Goal: Transaction & Acquisition: Purchase product/service

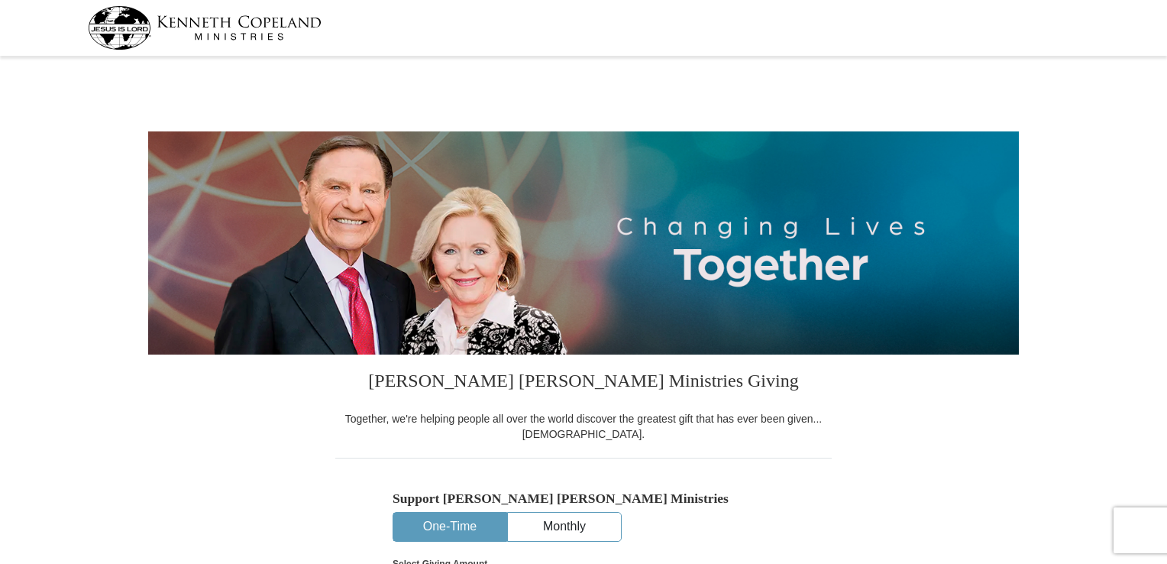
select select "AZ"
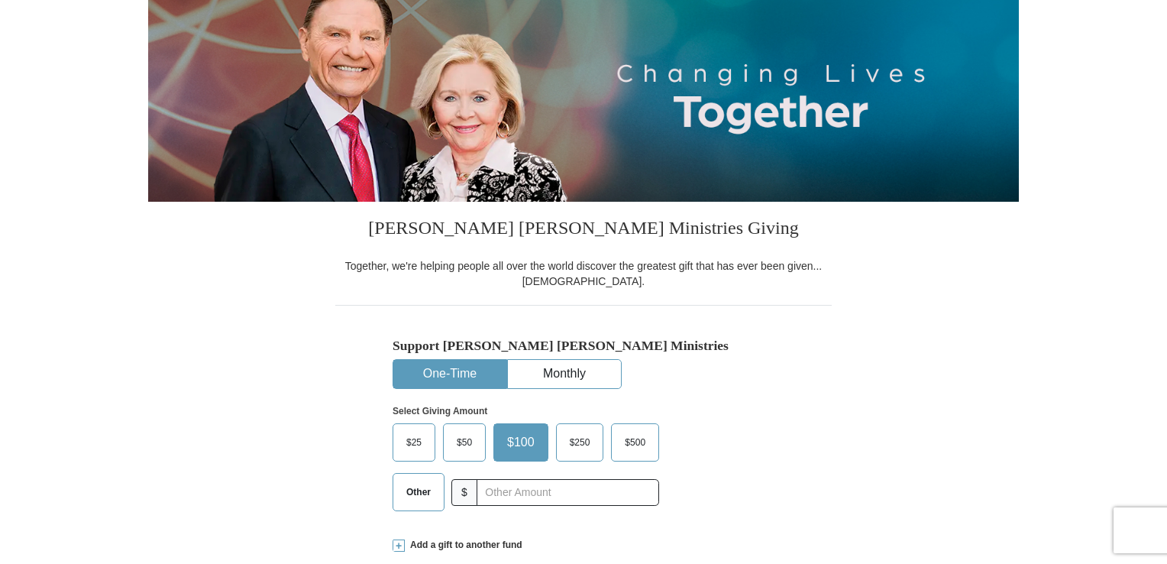
scroll to position [229, 0]
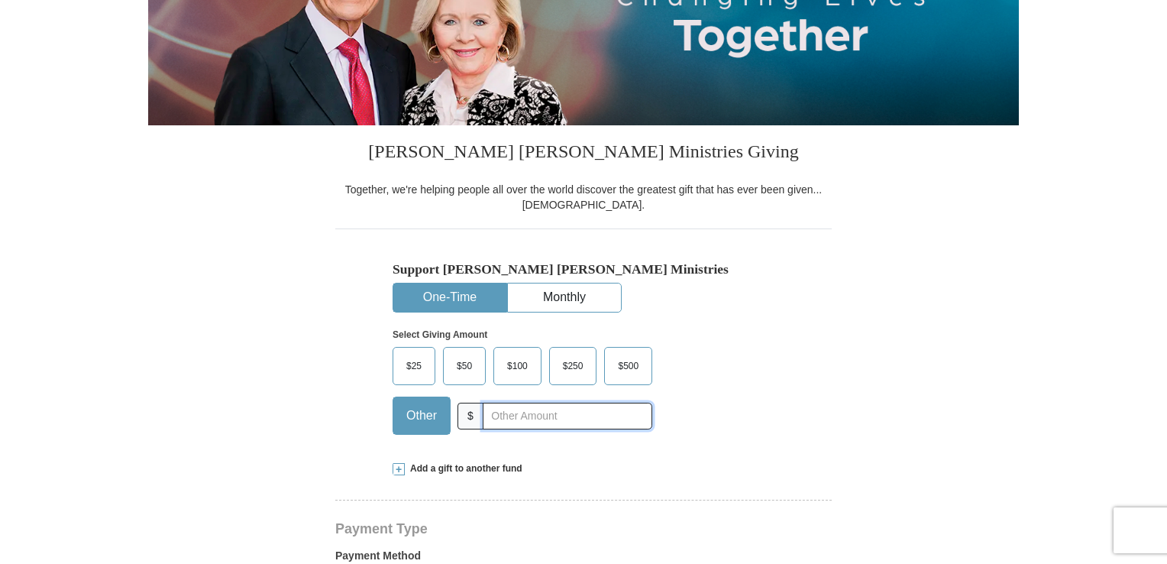
click at [498, 412] on input "text" at bounding box center [568, 415] width 170 height 27
type input "350."
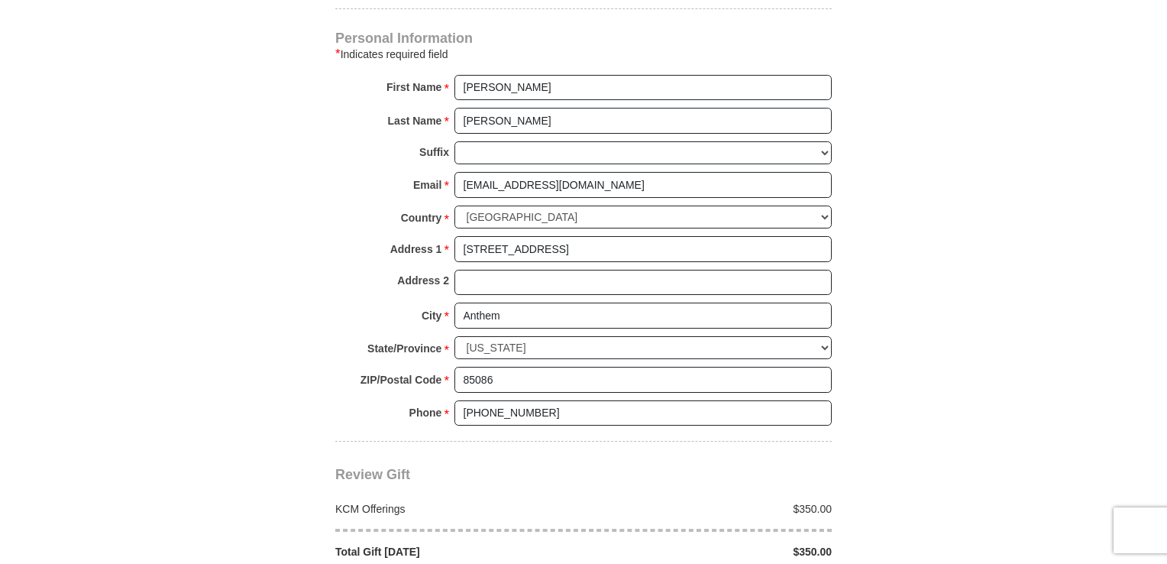
scroll to position [1145, 0]
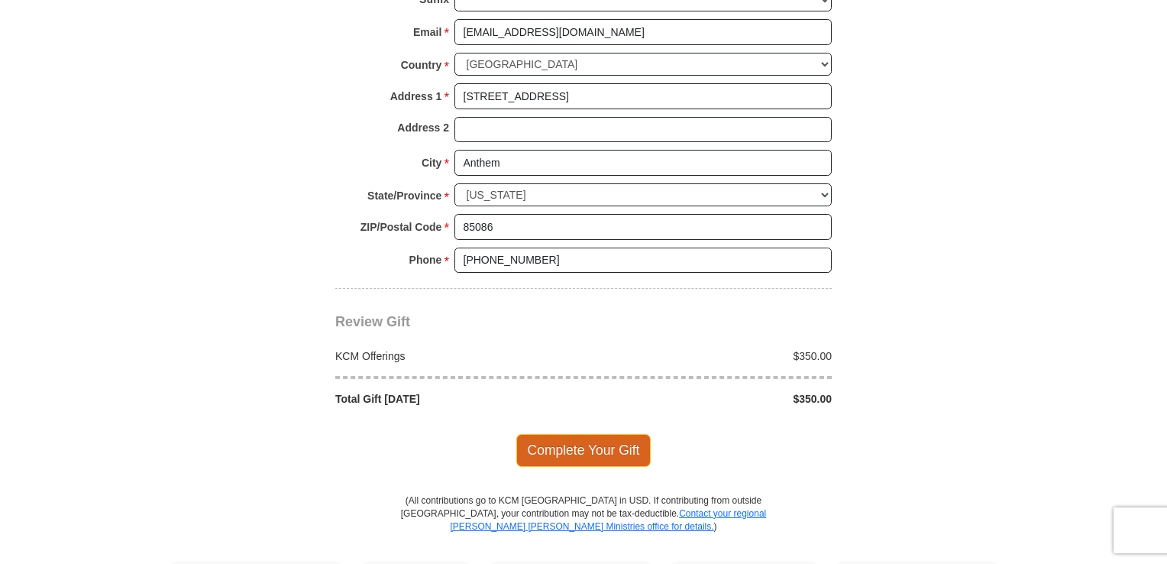
click at [578, 448] on span "Complete Your Gift" at bounding box center [583, 450] width 135 height 32
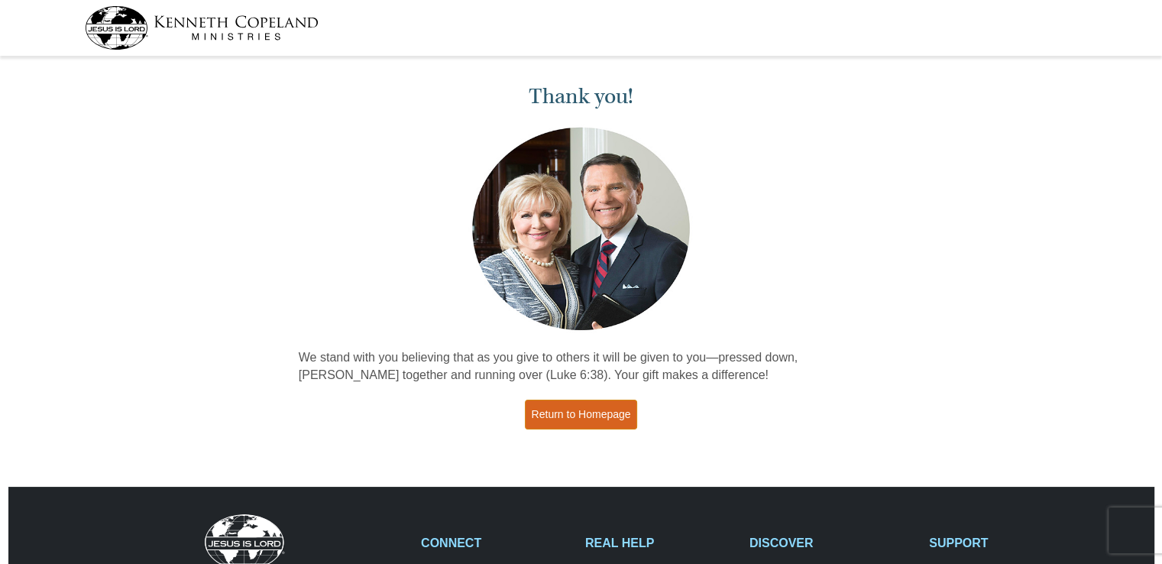
click at [619, 411] on link "Return to Homepage" at bounding box center [581, 414] width 113 height 30
